Goal: Task Accomplishment & Management: Use online tool/utility

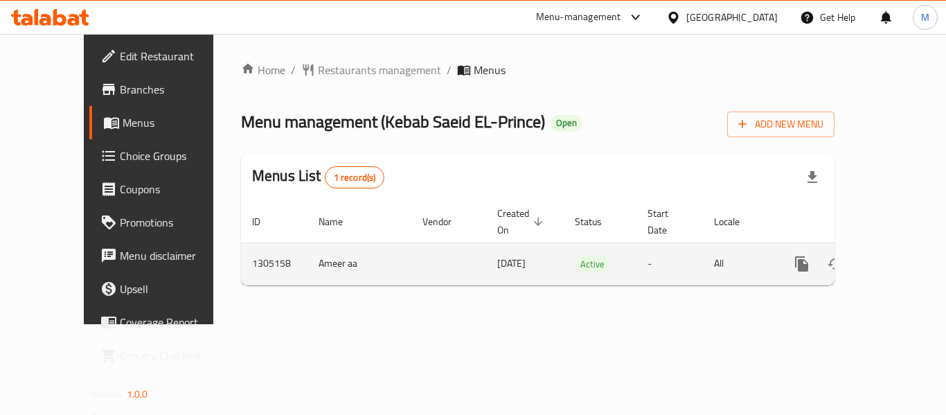
click at [894, 256] on icon "enhanced table" at bounding box center [902, 264] width 17 height 17
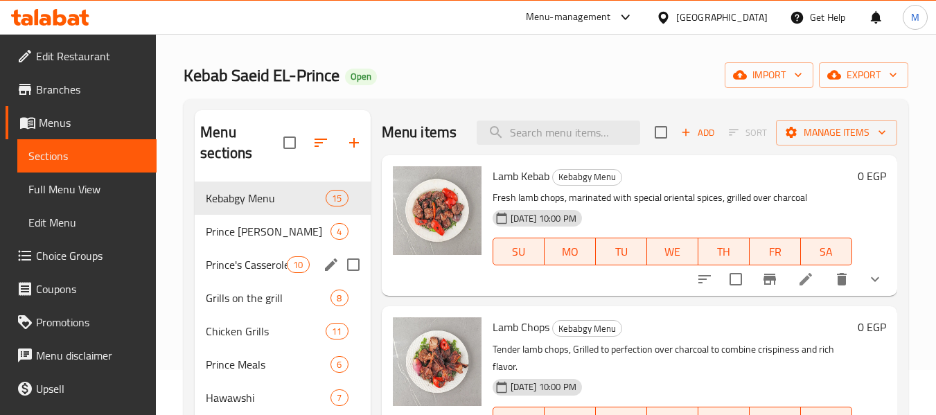
scroll to position [69, 0]
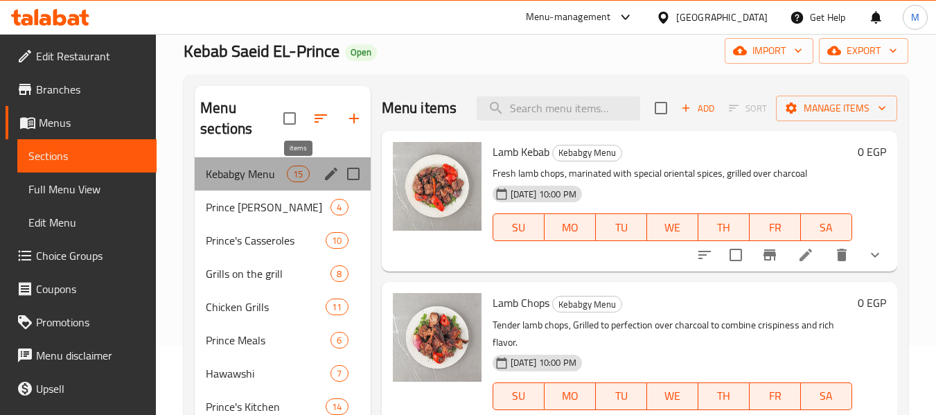
click at [292, 174] on span "15" at bounding box center [298, 174] width 21 height 13
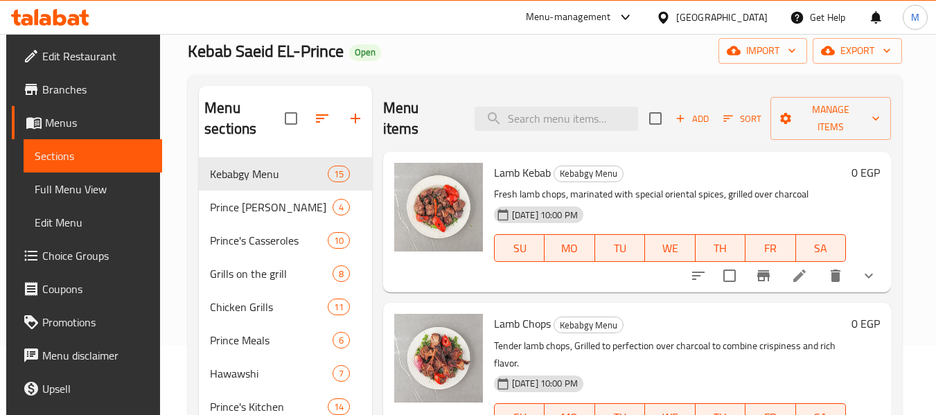
click at [74, 188] on span "Full Menu View" at bounding box center [93, 189] width 117 height 17
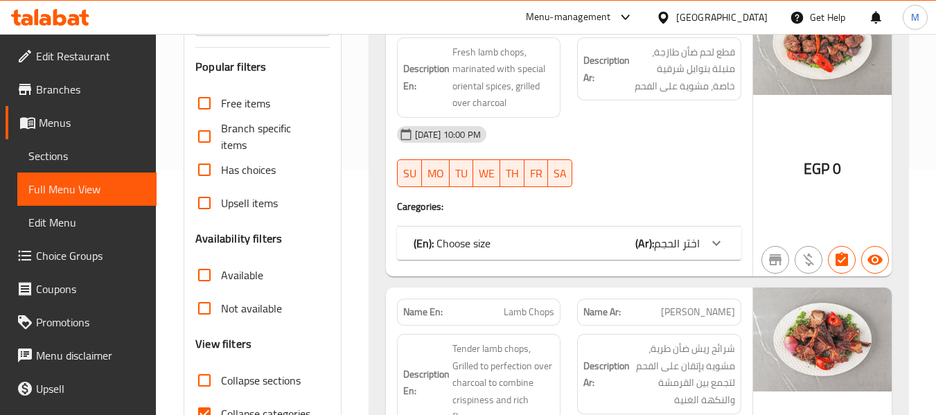
scroll to position [277, 0]
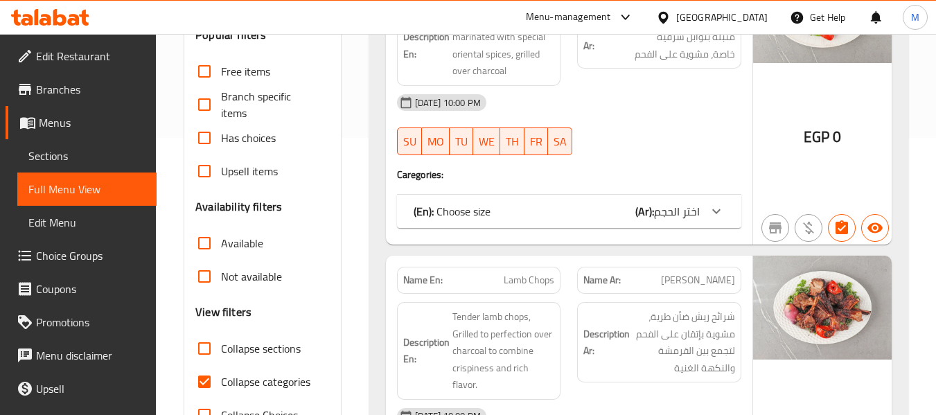
click at [205, 348] on input "Collapse sections" at bounding box center [204, 348] width 33 height 33
checkbox input "true"
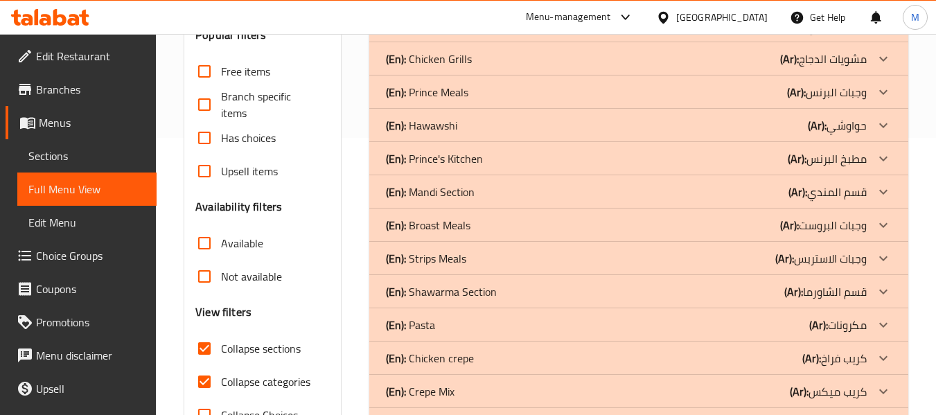
click at [274, 378] on span "Collapse categories" at bounding box center [265, 381] width 89 height 17
click at [221, 378] on input "Collapse categories" at bounding box center [204, 381] width 33 height 33
checkbox input "false"
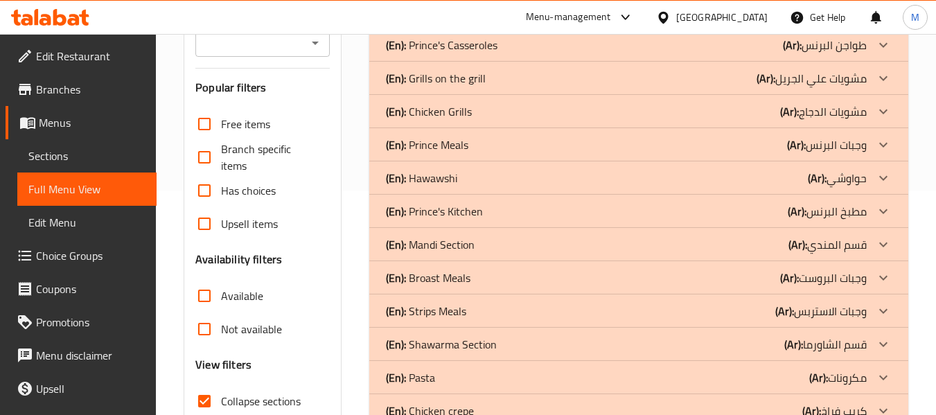
scroll to position [139, 0]
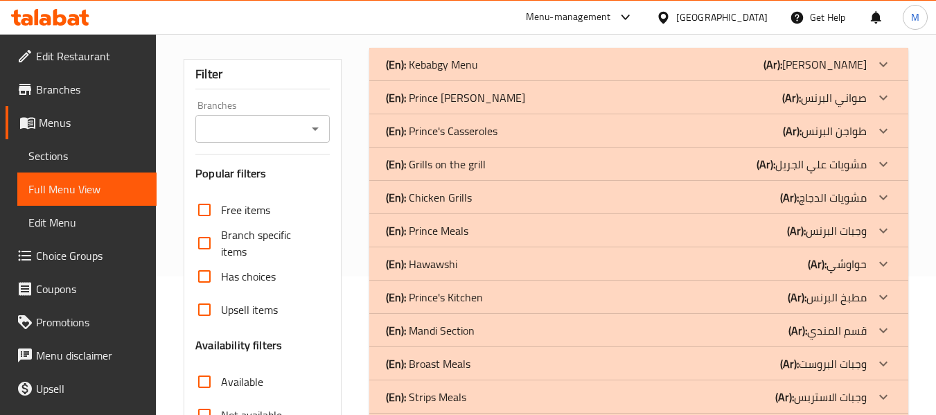
click at [822, 60] on p "(Ar): منيو كبابجي" at bounding box center [814, 64] width 103 height 17
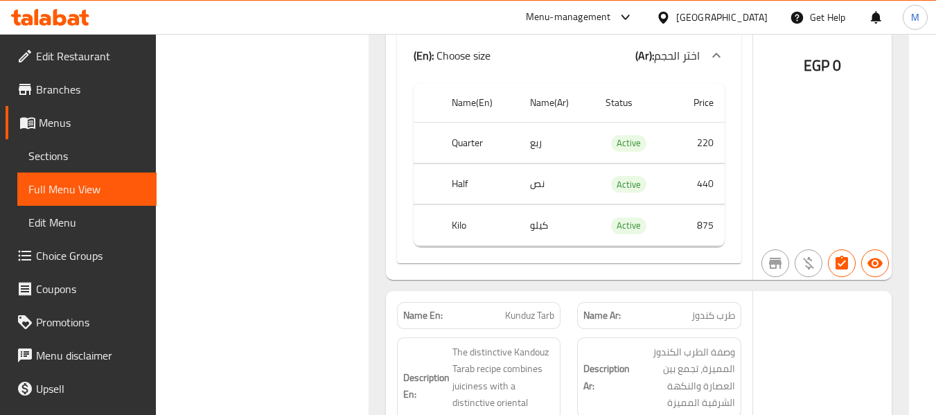
scroll to position [5611, 0]
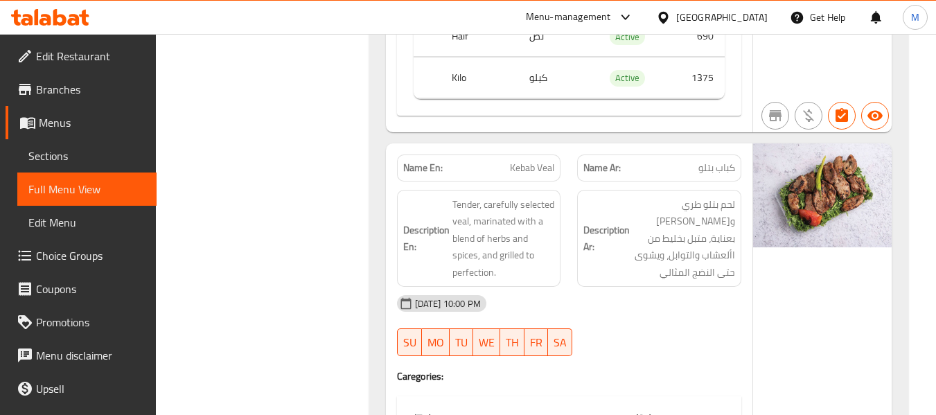
scroll to position [1275, 0]
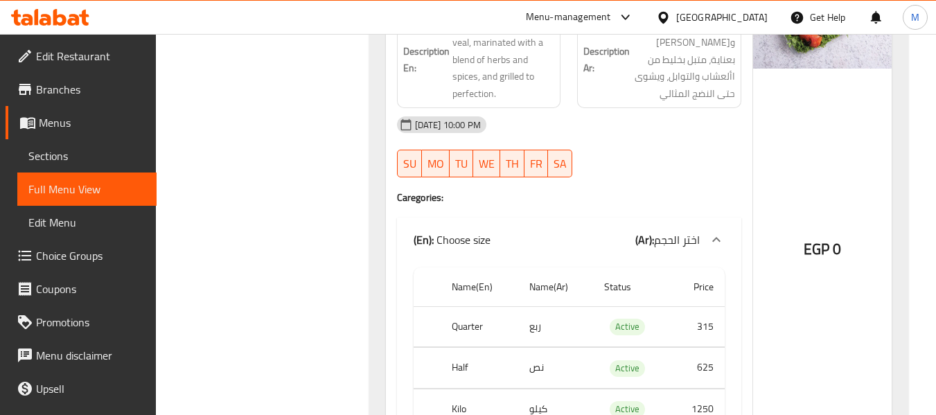
click at [757, 26] on div "[GEOGRAPHIC_DATA]" at bounding box center [712, 17] width 134 height 33
click at [748, 21] on div "[GEOGRAPHIC_DATA]" at bounding box center [721, 17] width 91 height 15
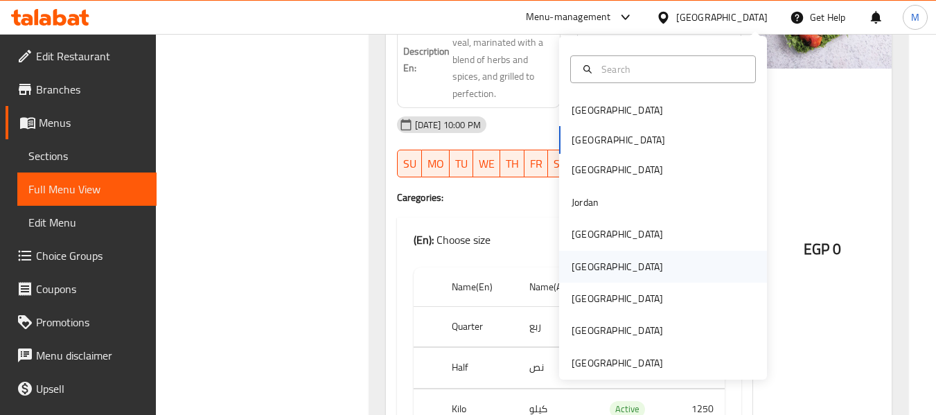
click at [659, 269] on div "Oman" at bounding box center [663, 267] width 208 height 32
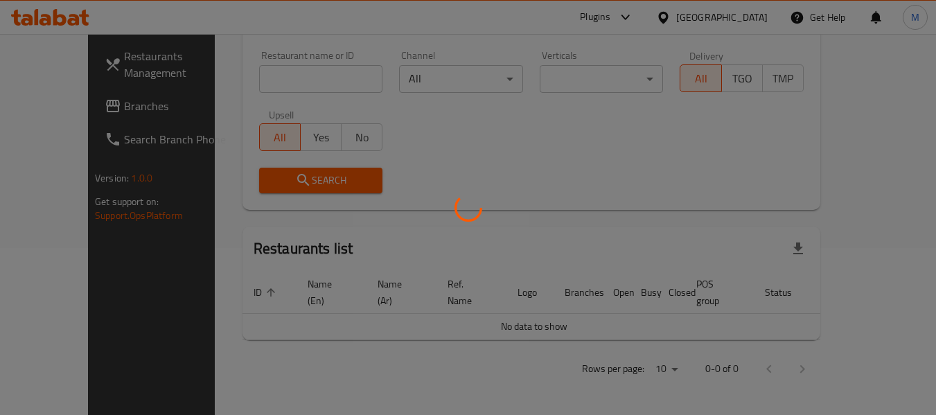
scroll to position [151, 0]
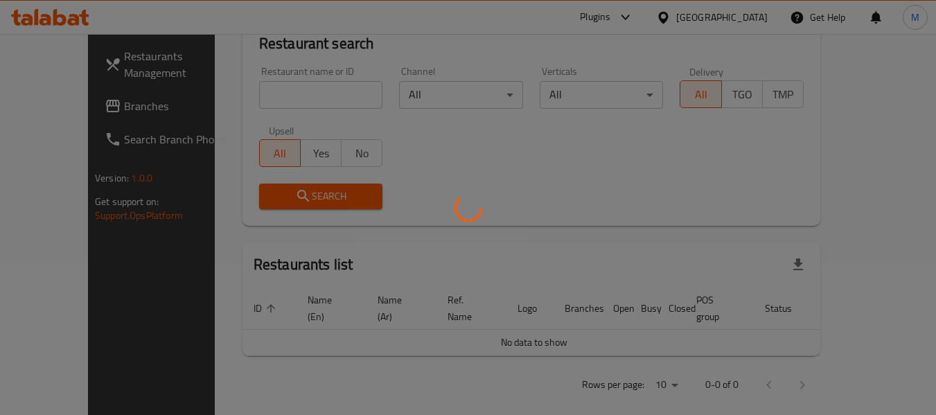
click at [87, 114] on div at bounding box center [468, 207] width 936 height 415
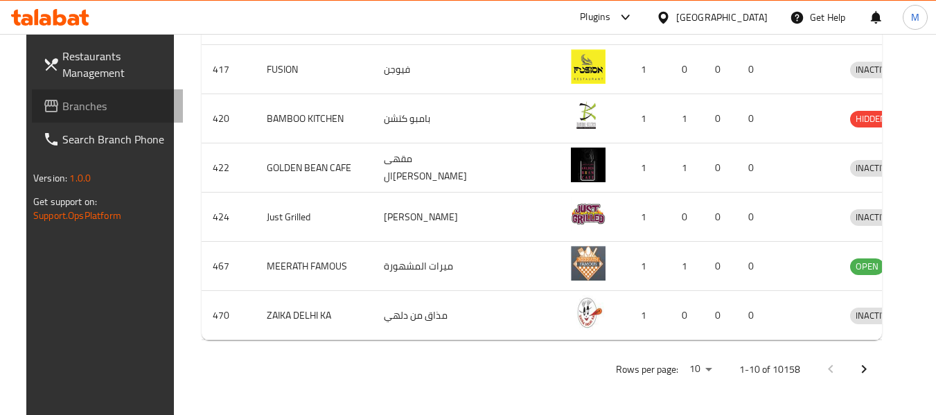
click at [87, 114] on link "Branches" at bounding box center [107, 105] width 151 height 33
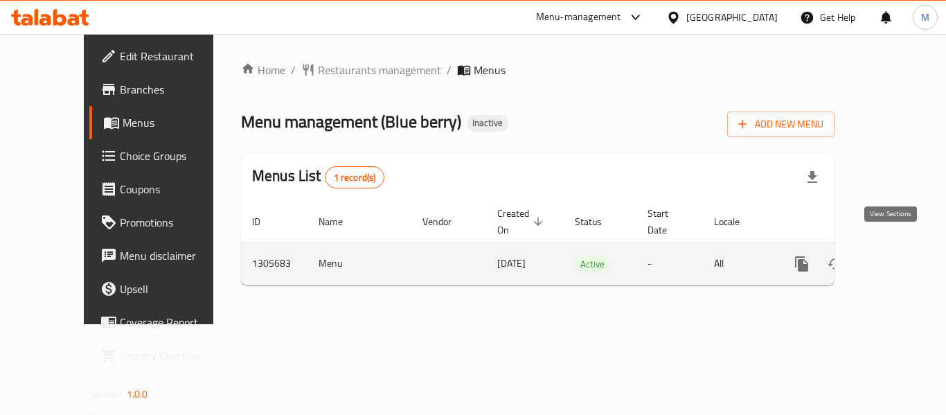
click at [899, 247] on link "enhanced table" at bounding box center [901, 263] width 33 height 33
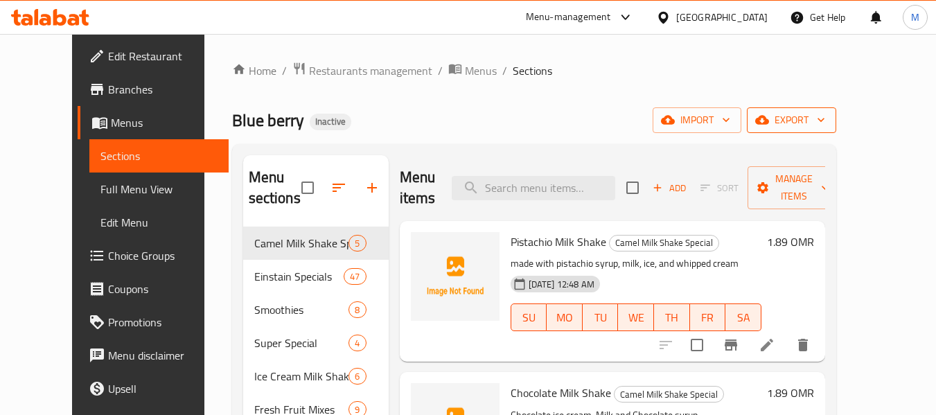
click at [825, 124] on span "export" at bounding box center [791, 120] width 67 height 17
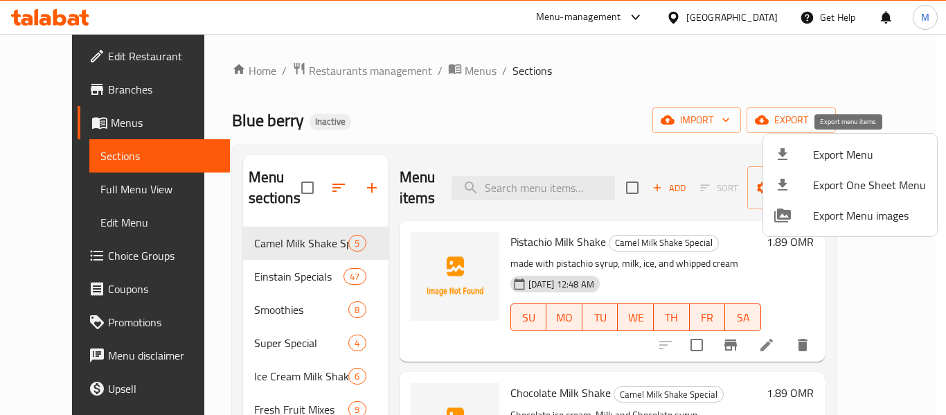
click at [840, 148] on span "Export Menu" at bounding box center [869, 154] width 113 height 17
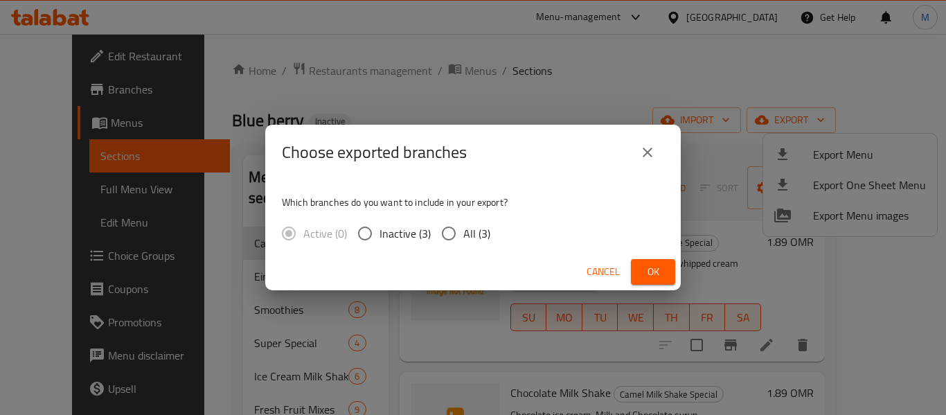
click at [481, 238] on span "All (3)" at bounding box center [476, 233] width 27 height 17
click at [463, 238] on input "All (3)" at bounding box center [448, 233] width 29 height 29
radio input "true"
click at [653, 261] on button "Ok" at bounding box center [653, 272] width 44 height 26
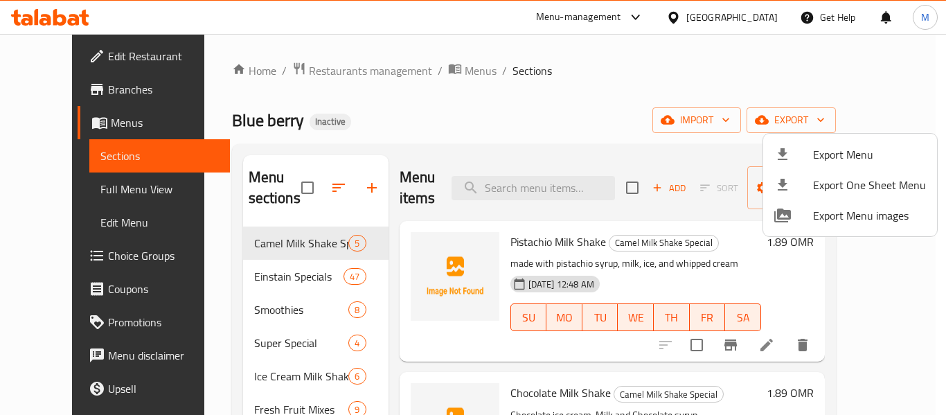
click at [745, 9] on div at bounding box center [473, 207] width 946 height 415
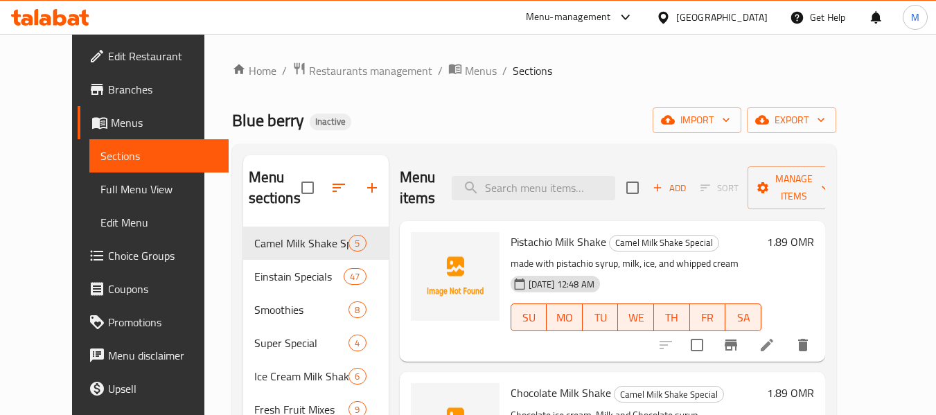
click at [753, 14] on div "Oman" at bounding box center [721, 17] width 91 height 15
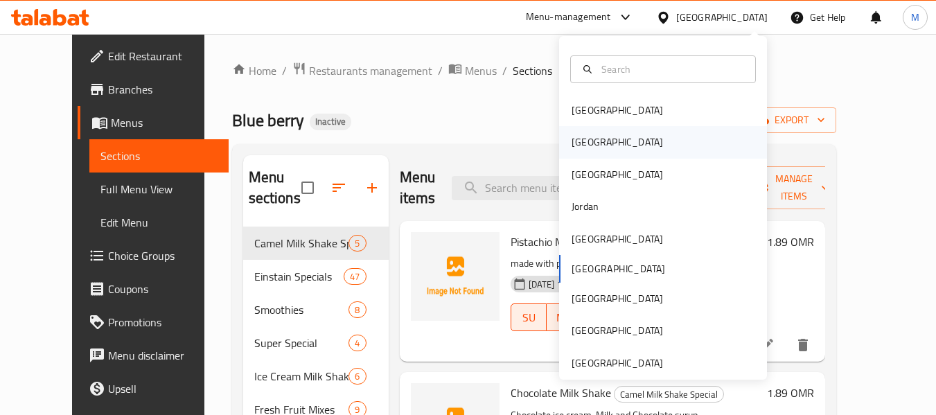
click at [622, 145] on div "[GEOGRAPHIC_DATA]" at bounding box center [663, 142] width 208 height 32
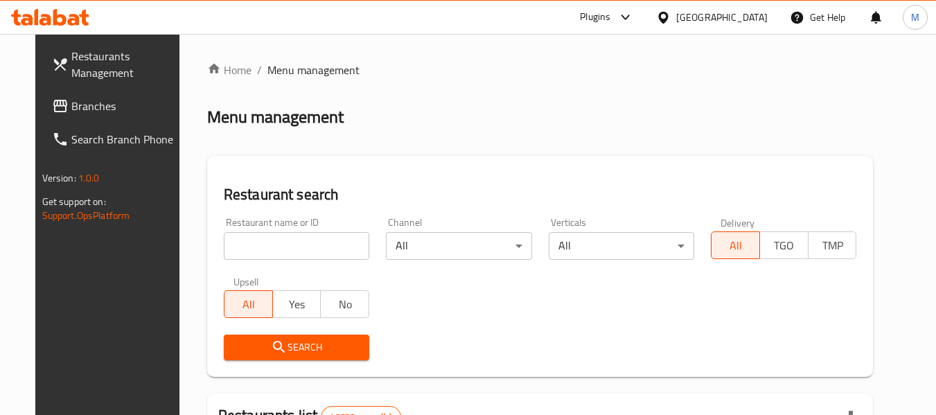
click at [72, 102] on span "Branches" at bounding box center [125, 106] width 109 height 17
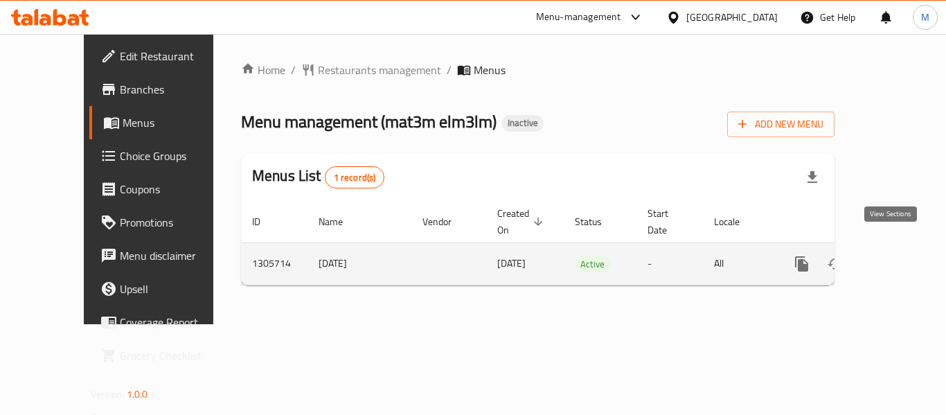
click at [885, 247] on link "enhanced table" at bounding box center [901, 263] width 33 height 33
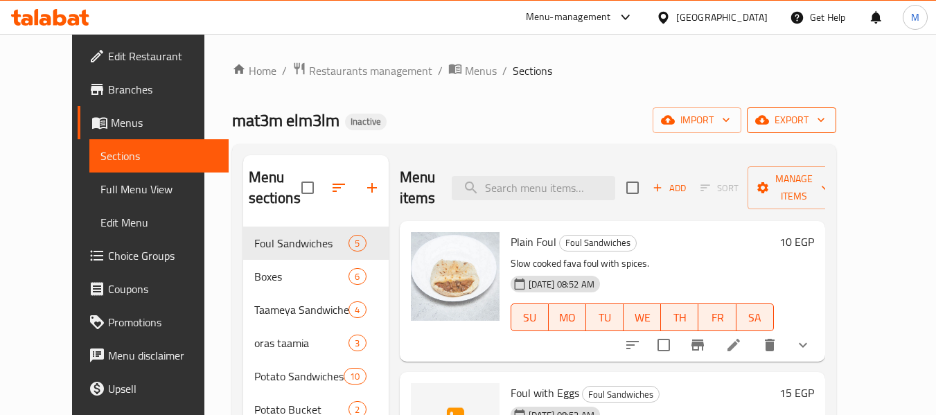
click at [769, 123] on icon "button" at bounding box center [762, 120] width 14 height 14
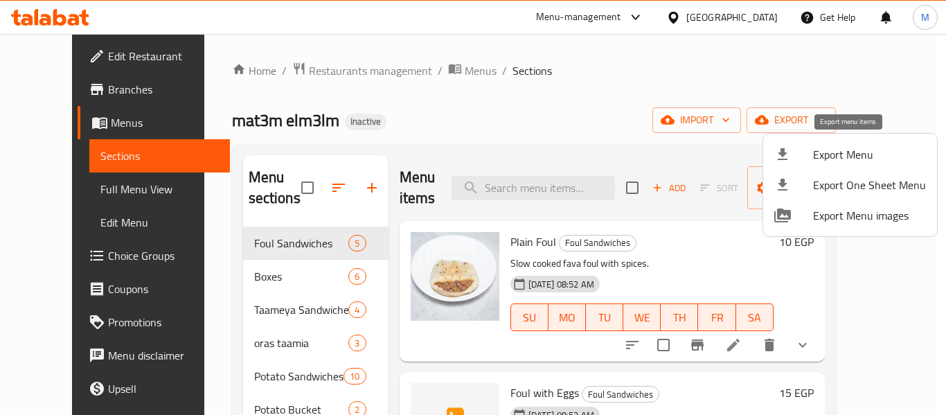
click at [811, 152] on div at bounding box center [794, 154] width 39 height 17
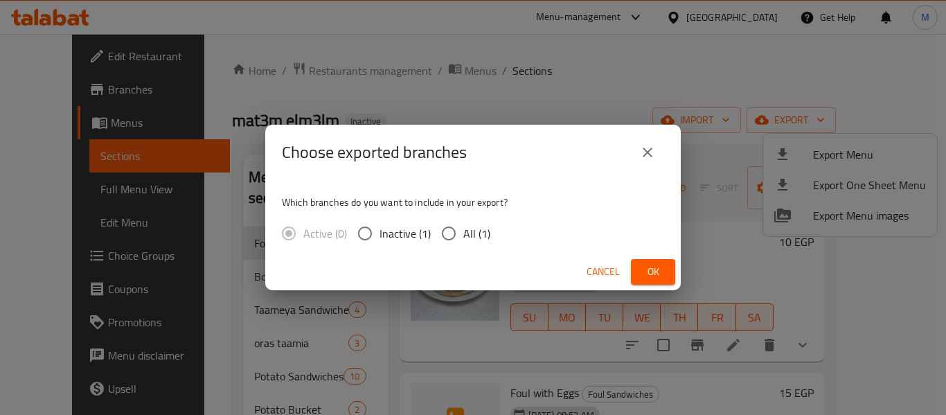
click at [479, 231] on span "All (1)" at bounding box center [476, 233] width 27 height 17
click at [463, 231] on input "All (1)" at bounding box center [448, 233] width 29 height 29
radio input "true"
click at [649, 265] on span "Ok" at bounding box center [653, 271] width 22 height 17
